Goal: Transaction & Acquisition: Purchase product/service

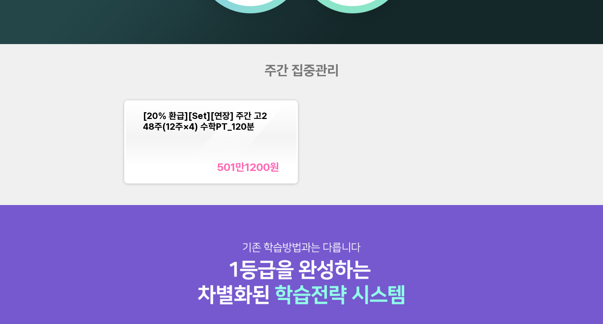
scroll to position [731, 0]
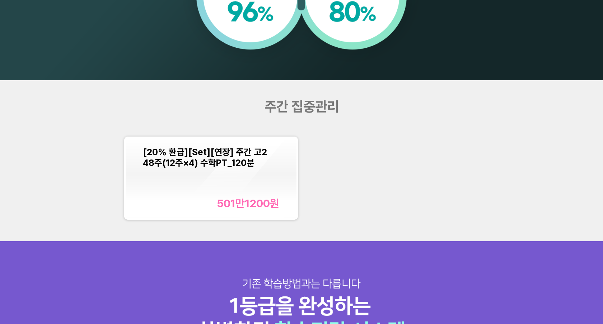
scroll to position [813, 0]
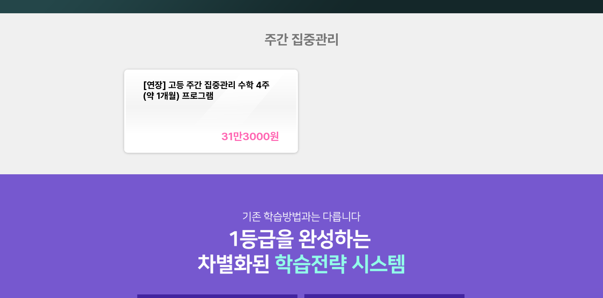
scroll to position [771, 0]
